Goal: Task Accomplishment & Management: Manage account settings

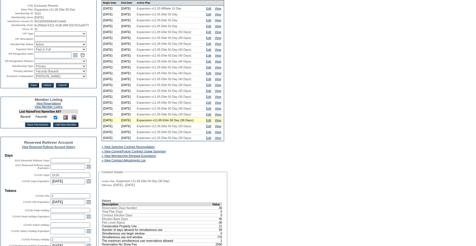
scroll to position [58, 0]
click at [208, 128] on link "Edit" at bounding box center [208, 125] width 5 height 3
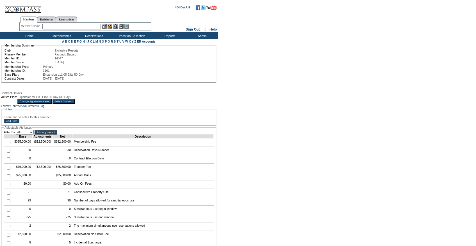
click at [51, 103] on input "Change Agreement Level" at bounding box center [34, 101] width 34 height 4
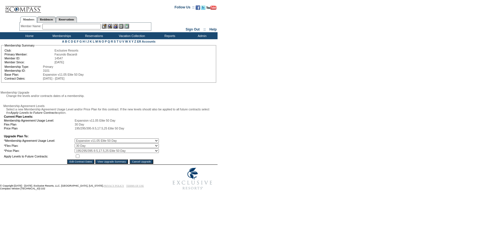
click at [79, 158] on input "checkbox" at bounding box center [78, 157] width 4 height 4
checkbox input "true"
click at [80, 164] on input "Edit Contract Dates" at bounding box center [80, 162] width 27 height 4
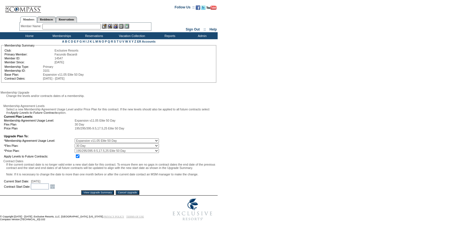
scroll to position [31, 0]
click at [49, 190] on input "text" at bounding box center [40, 187] width 18 height 6
type input "9/1/2026"
type input "2026-09-02"
type input "09/2026"
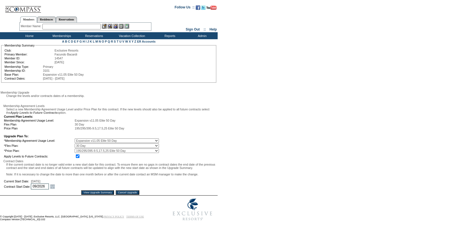
click at [89, 195] on input "View Upgrade Summary" at bounding box center [97, 193] width 33 height 4
